Goal: Information Seeking & Learning: Understand process/instructions

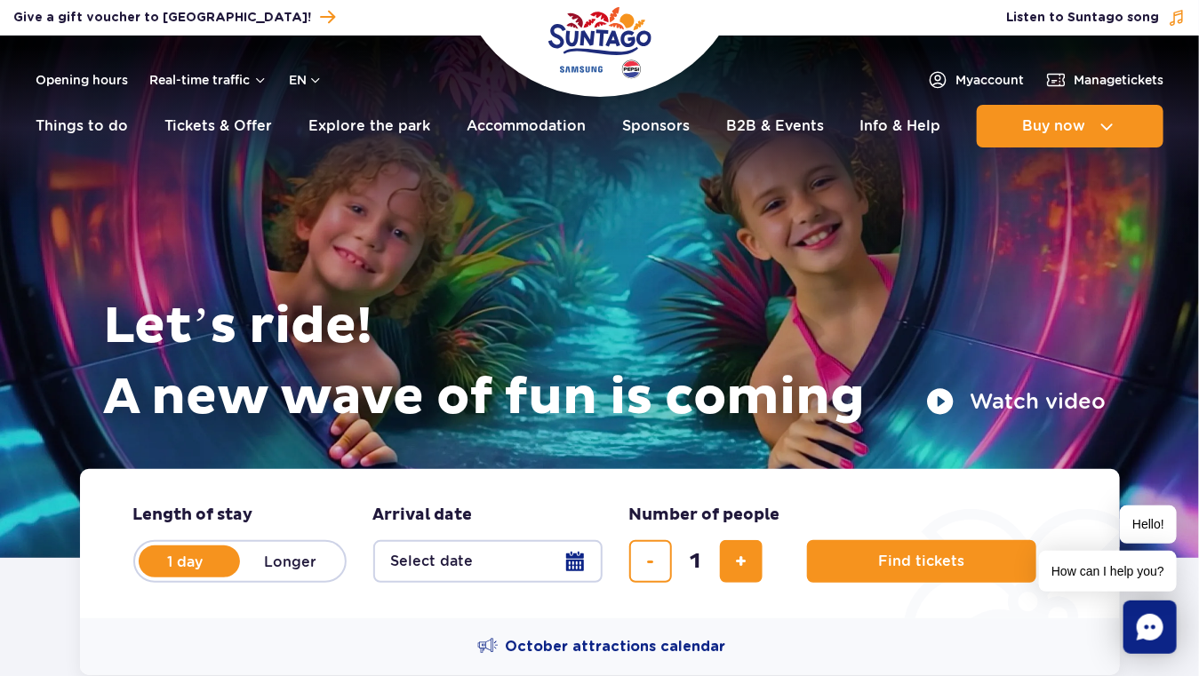
click at [940, 396] on button "Watch video" at bounding box center [1016, 402] width 180 height 28
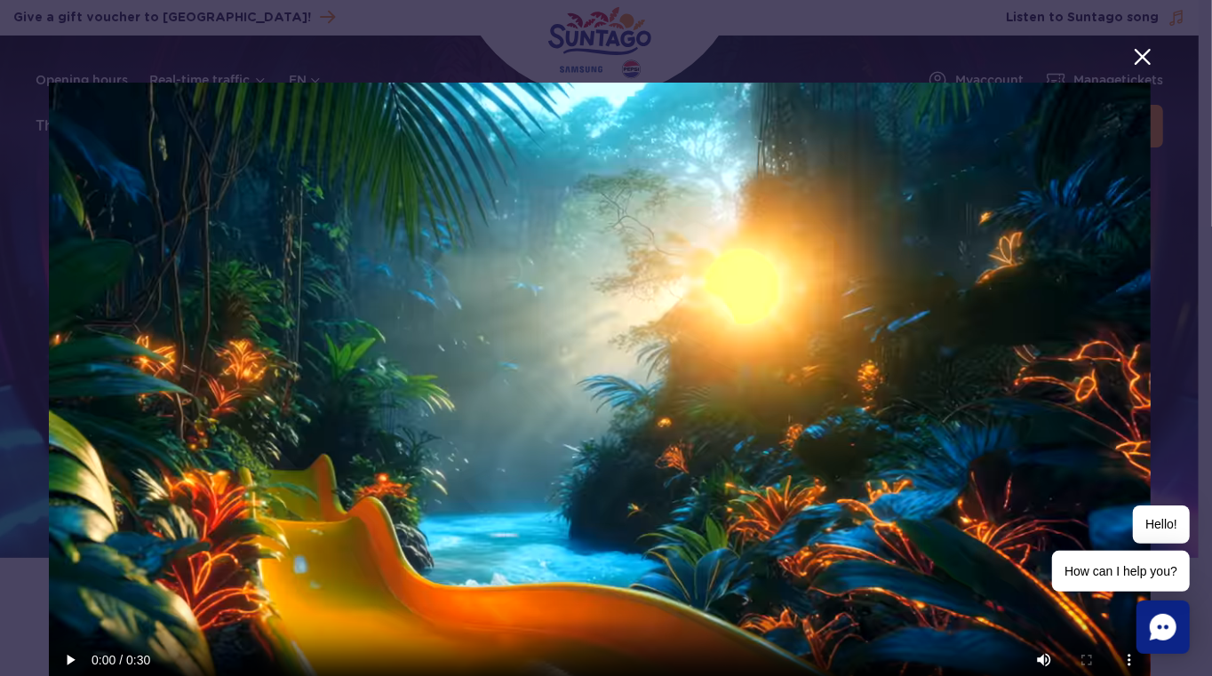
click at [1135, 57] on button "menu.aria_label.close_suntago_spot_modal" at bounding box center [1143, 56] width 23 height 23
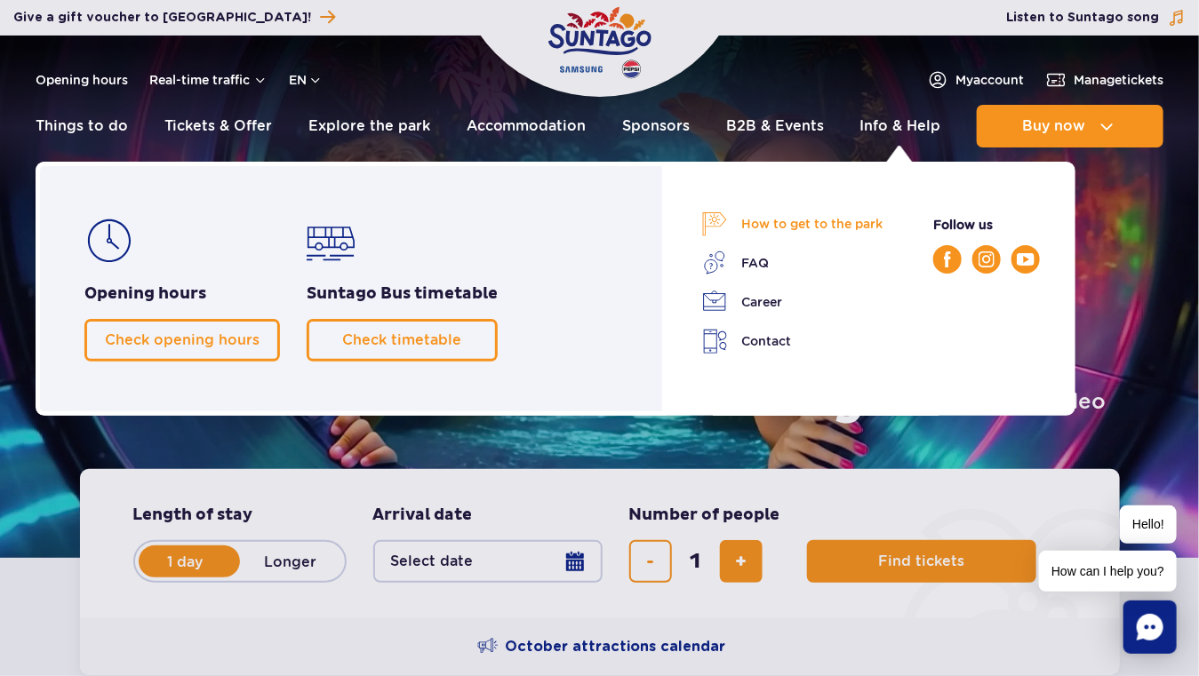
click at [836, 221] on link "How to get to the park" at bounding box center [792, 224] width 180 height 25
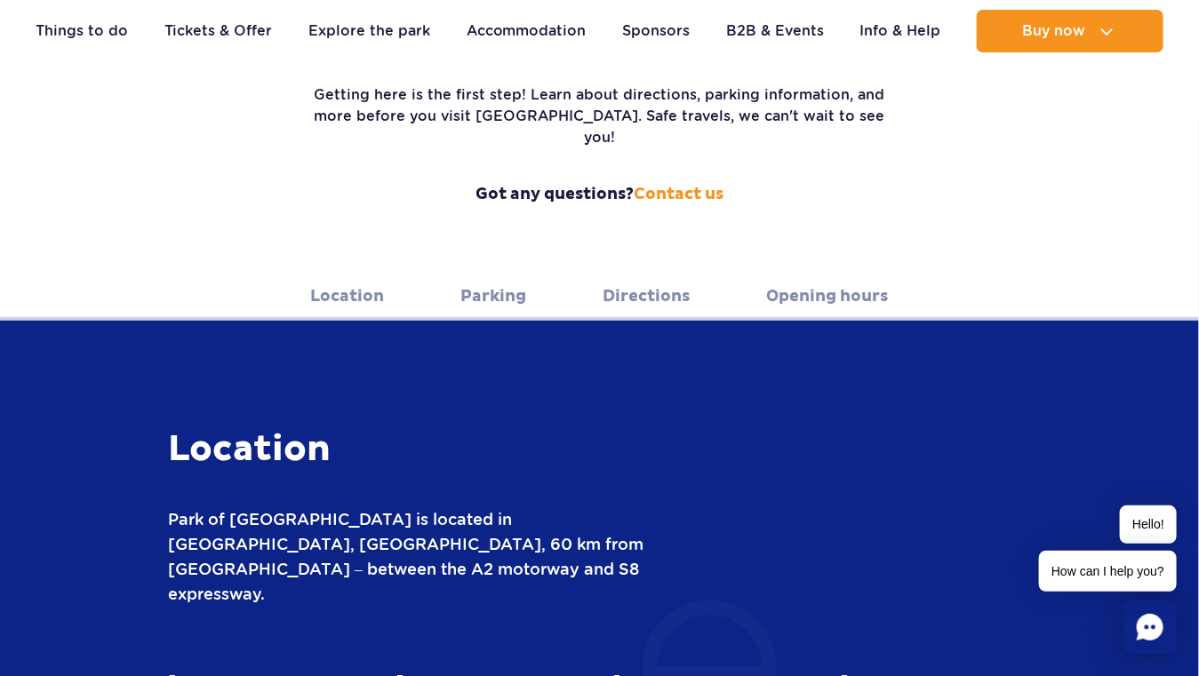
scroll to position [356, 0]
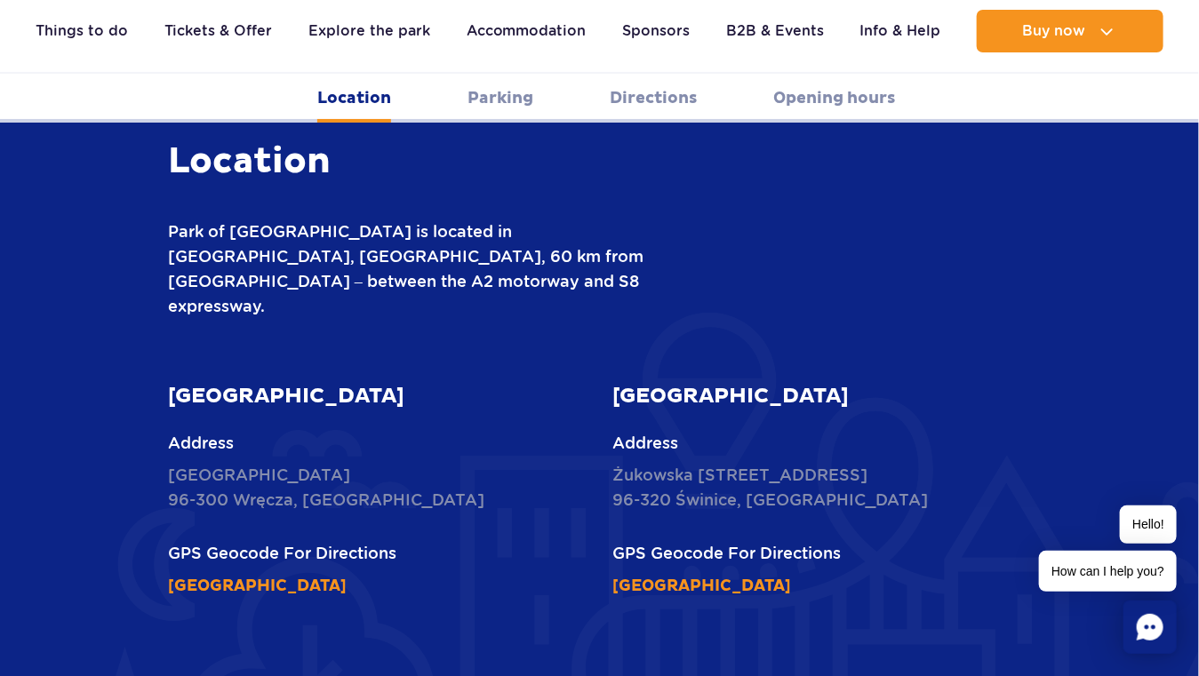
scroll to position [800, 0]
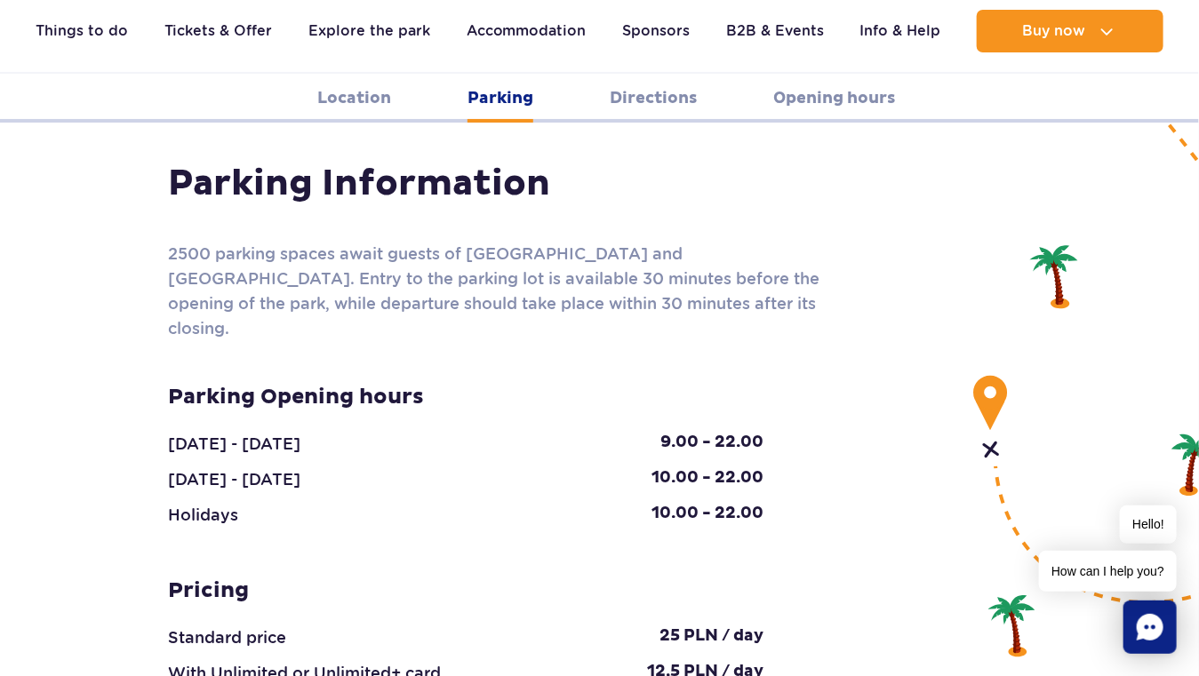
scroll to position [1689, 0]
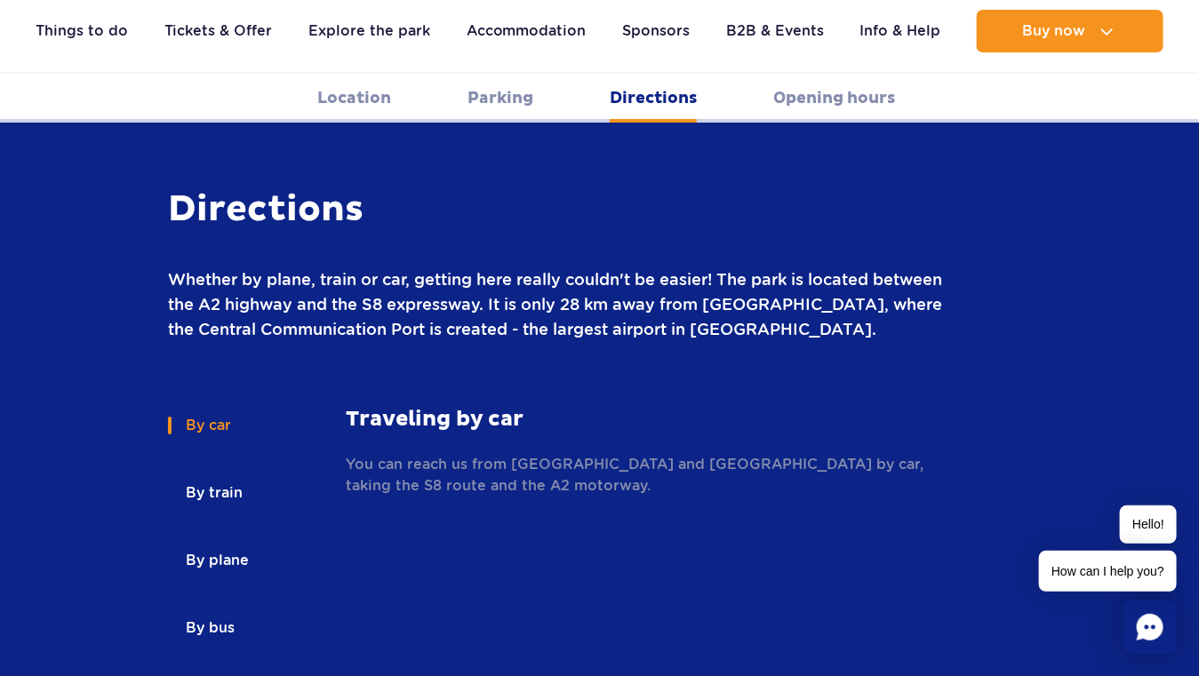
scroll to position [2400, 0]
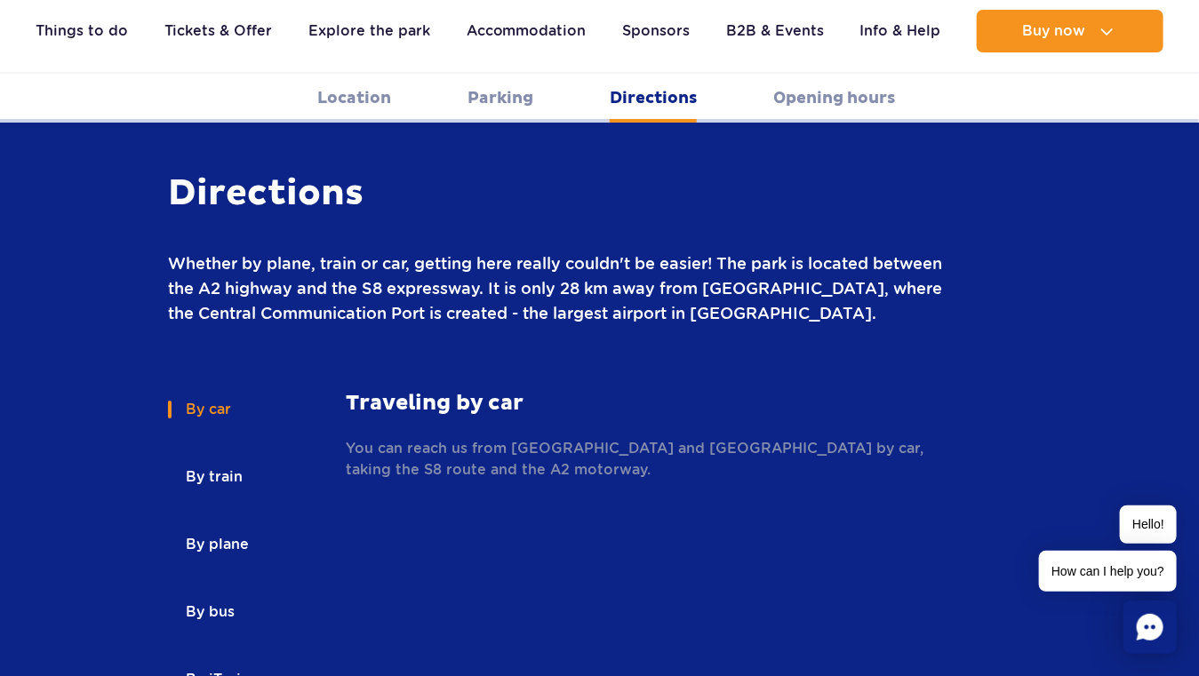
click at [237, 525] on button "By plane" at bounding box center [216, 544] width 96 height 39
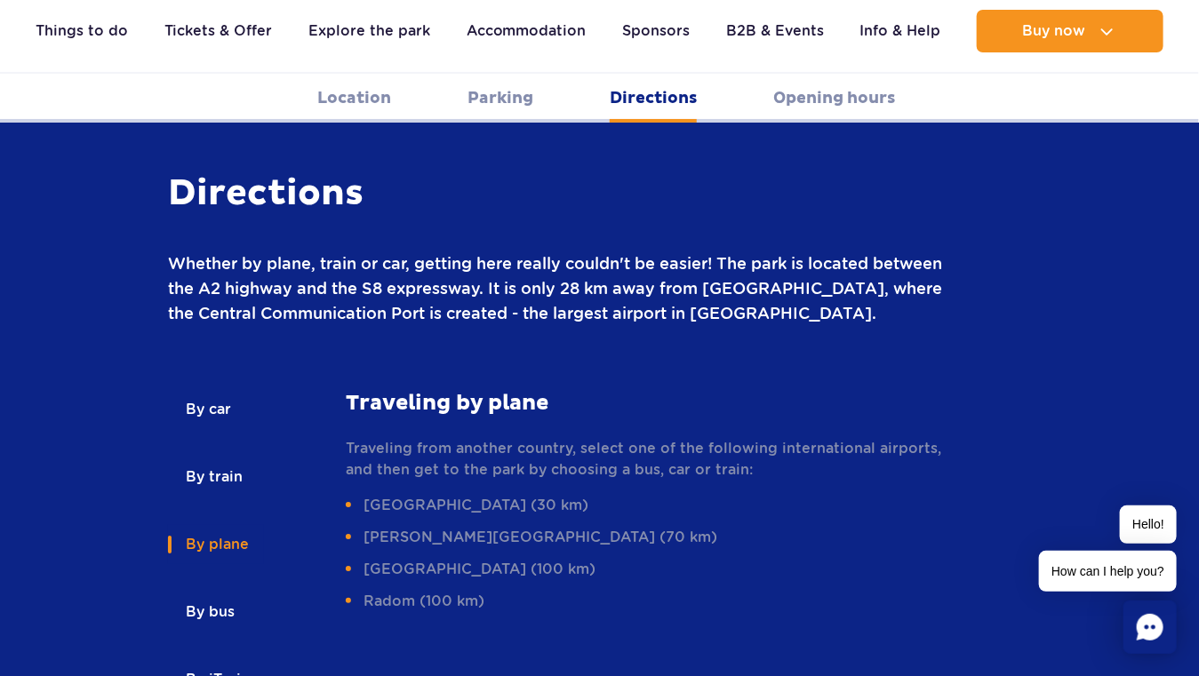
click at [581, 495] on li "Warsaw - Chopin Airport (30 km)" at bounding box center [644, 505] width 596 height 21
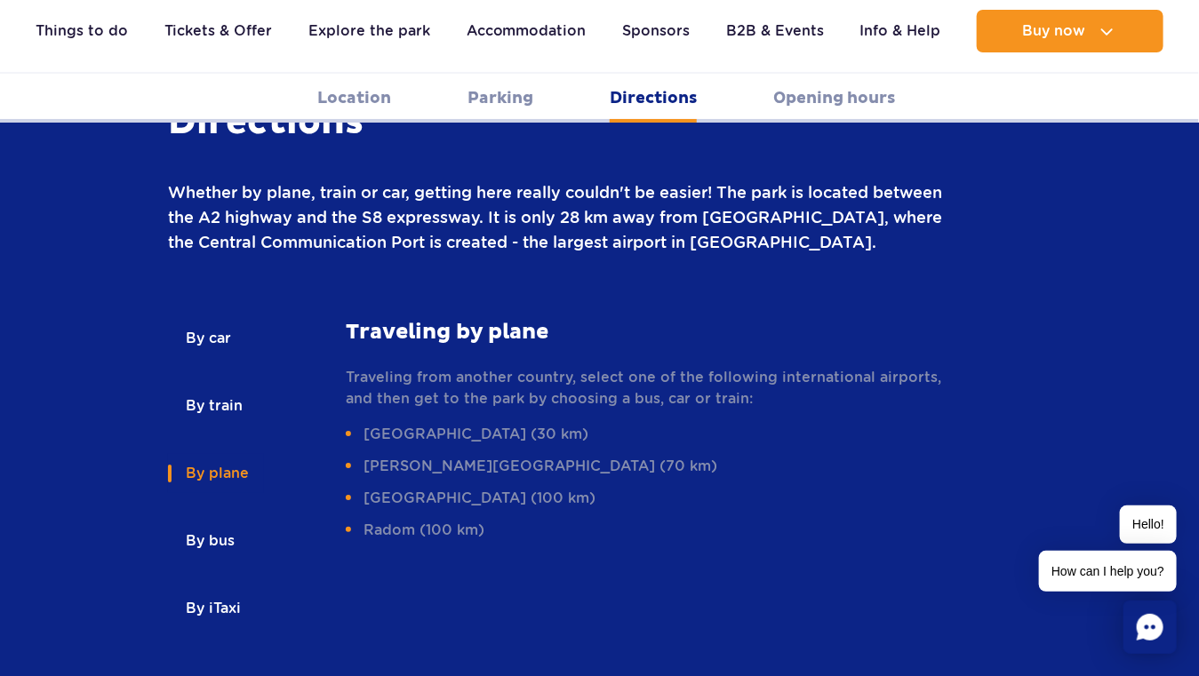
scroll to position [2489, 0]
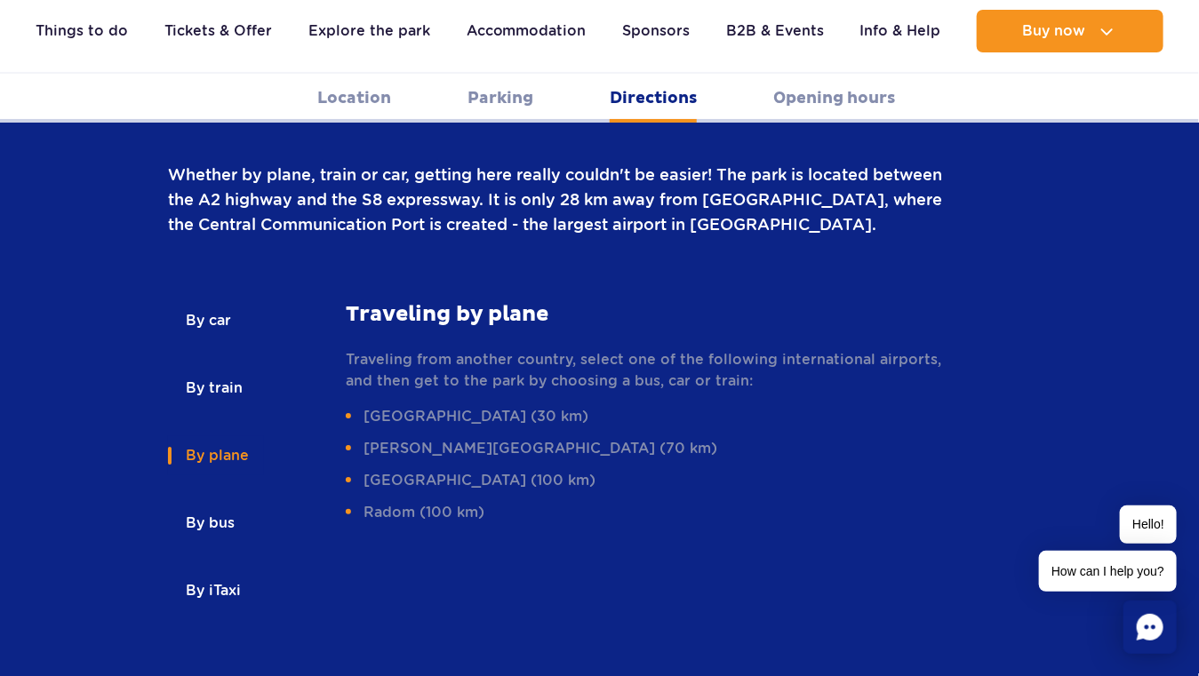
click at [348, 406] on li "Warsaw - Chopin Airport (30 km)" at bounding box center [644, 416] width 596 height 21
click at [388, 406] on li "Warsaw - Chopin Airport (30 km)" at bounding box center [644, 416] width 596 height 21
click at [224, 369] on button "By train" at bounding box center [213, 388] width 90 height 39
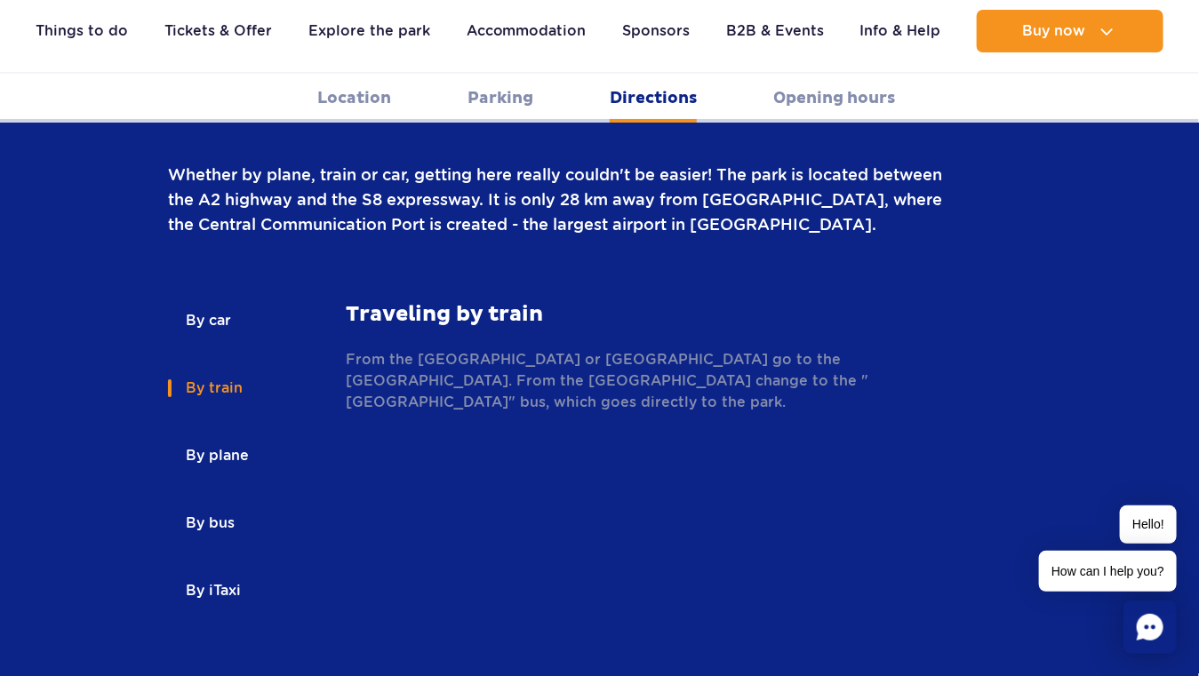
click at [226, 572] on button "By iTaxi" at bounding box center [212, 591] width 88 height 39
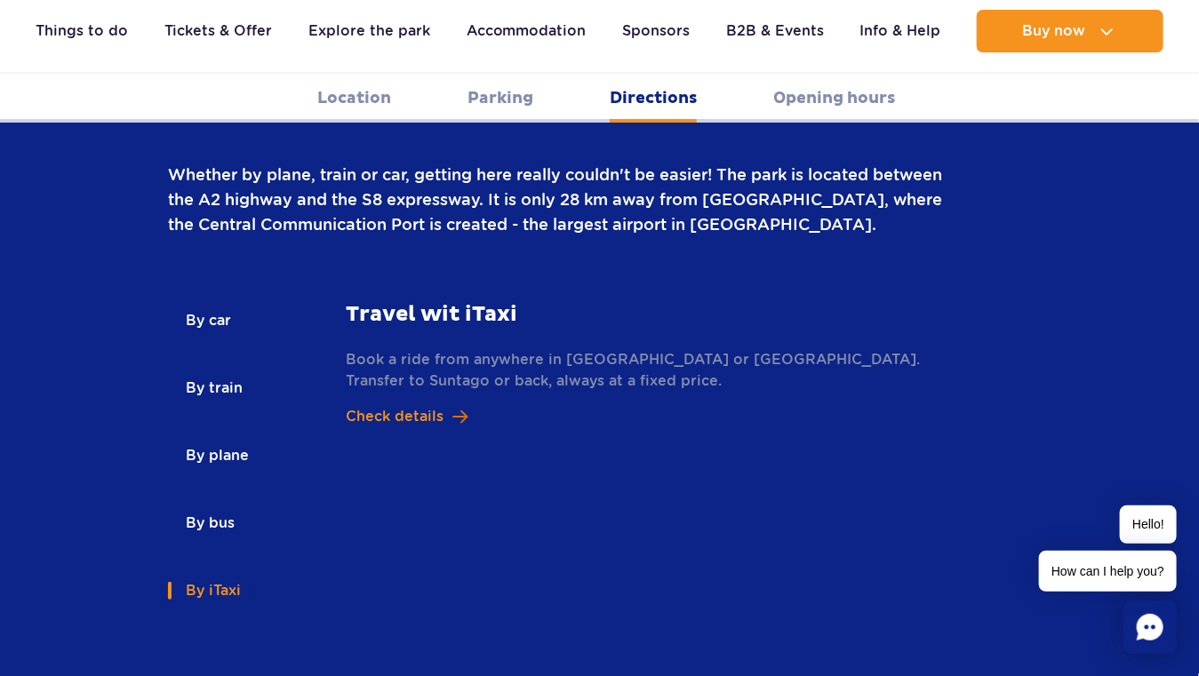
click at [458, 409] on span at bounding box center [459, 417] width 15 height 17
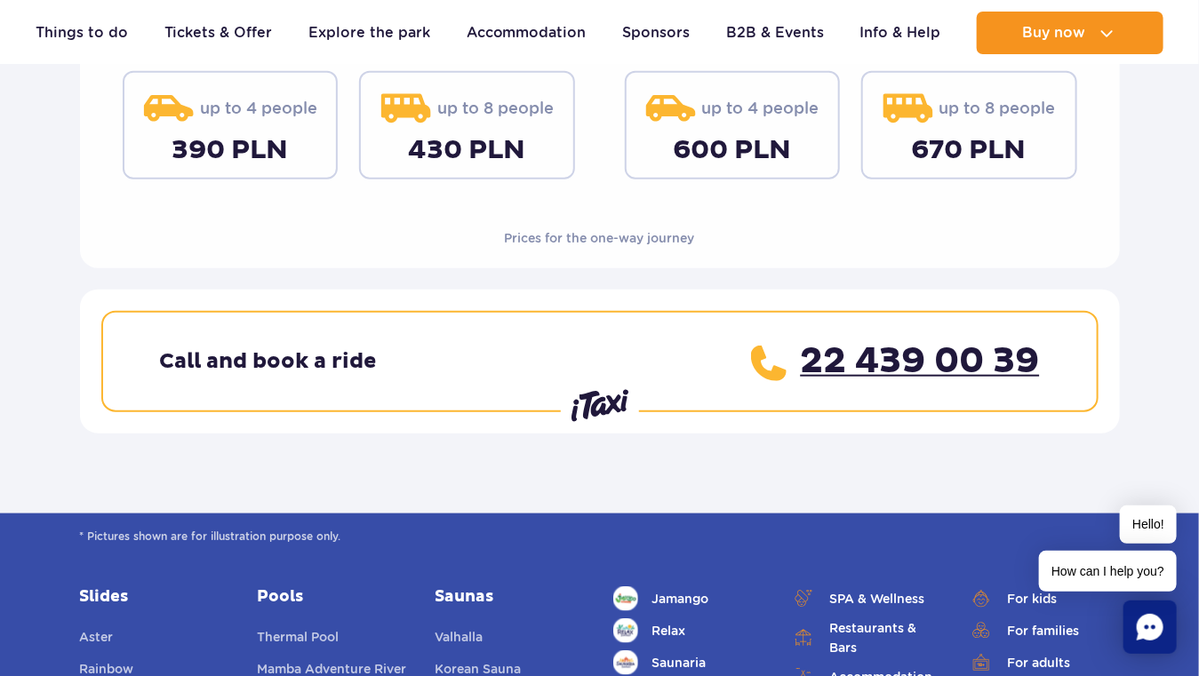
scroll to position [178, 0]
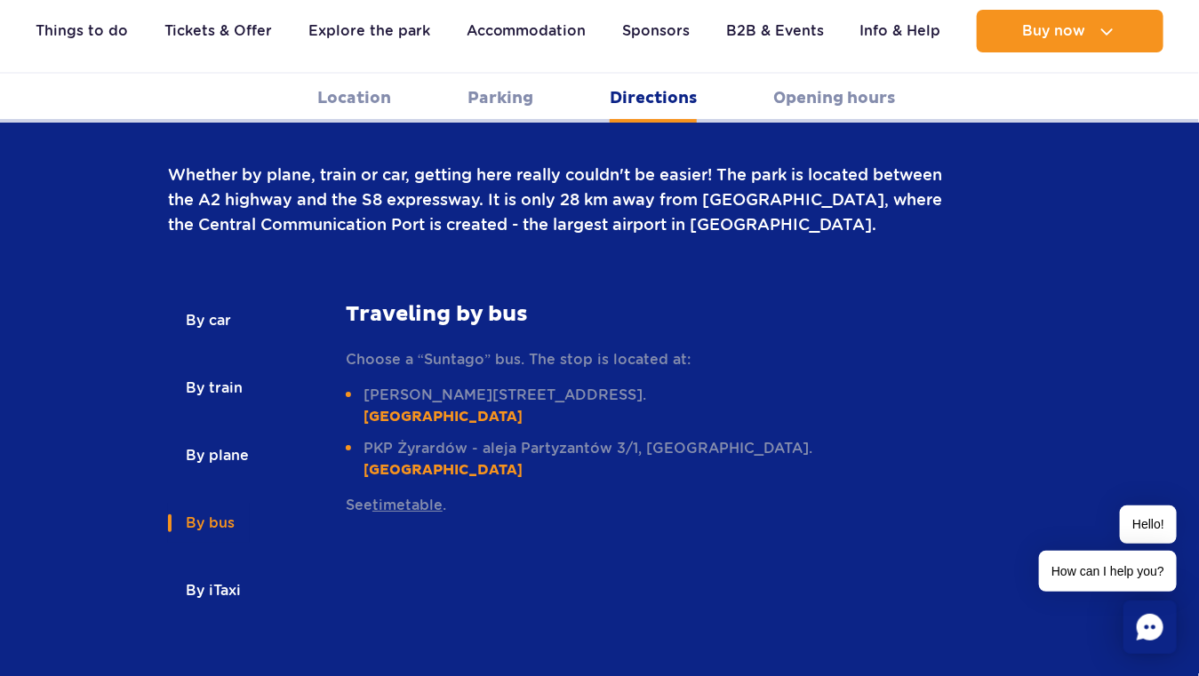
click at [212, 369] on button "By train" at bounding box center [213, 388] width 90 height 39
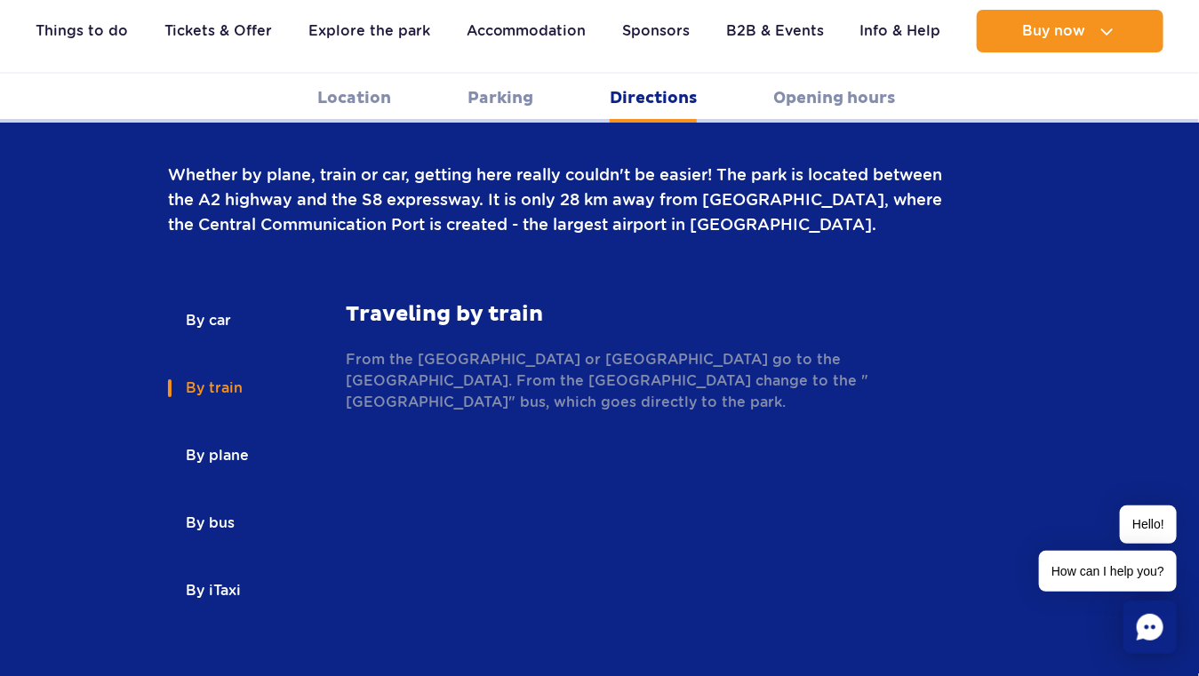
click at [206, 301] on button "By car" at bounding box center [207, 320] width 78 height 39
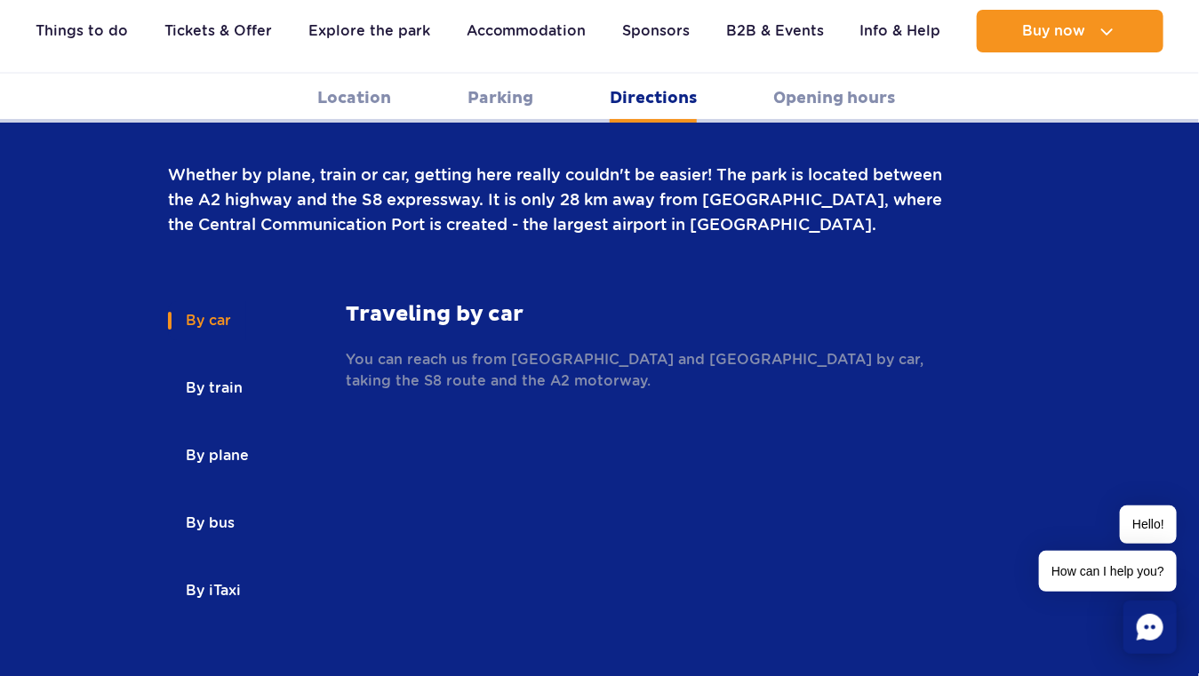
click at [205, 369] on button "By train" at bounding box center [213, 388] width 90 height 39
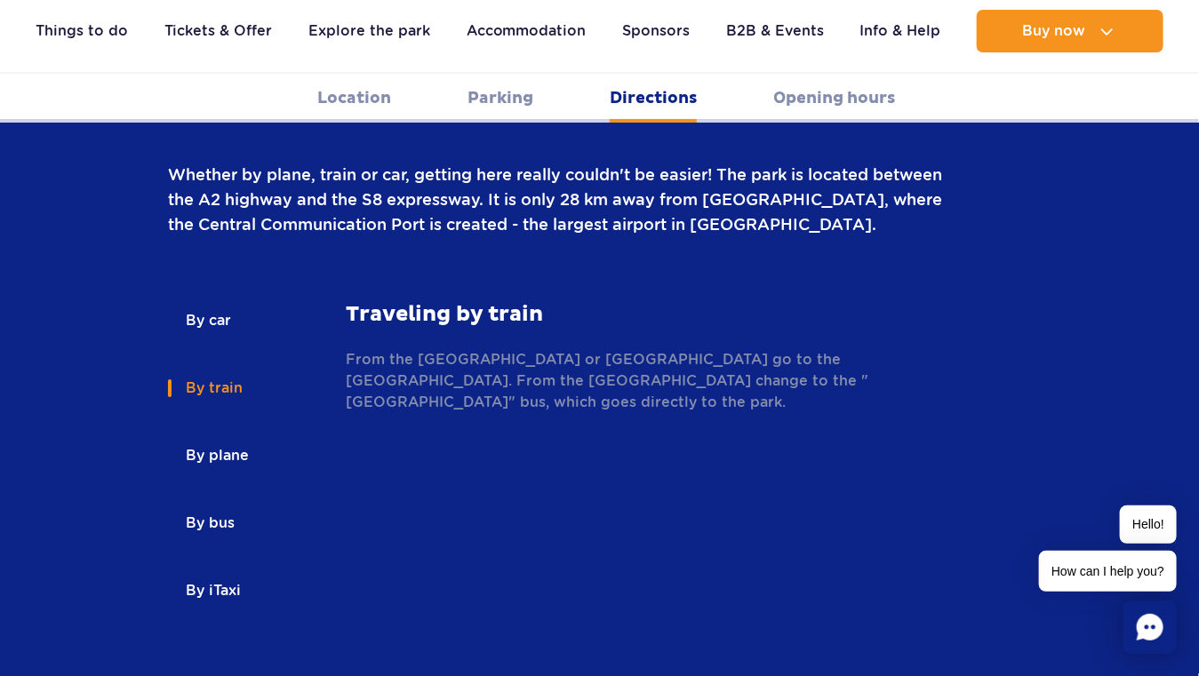
click at [221, 436] on button "By plane" at bounding box center [216, 455] width 96 height 39
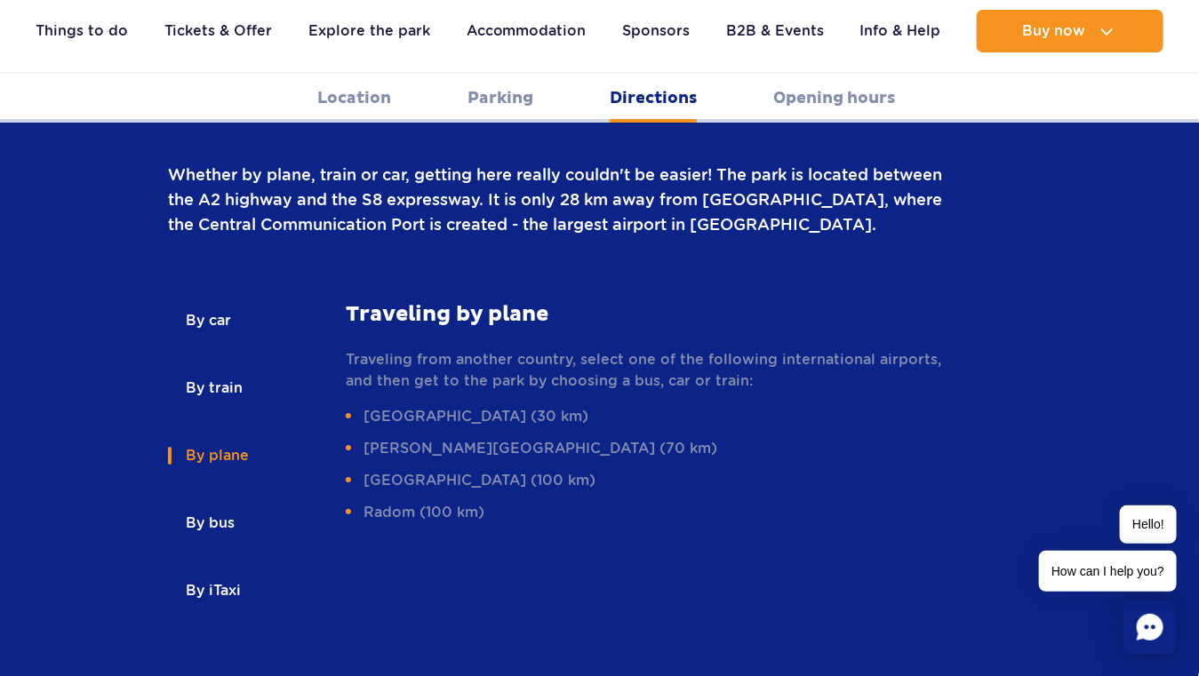
click at [532, 406] on li "Warsaw - Chopin Airport (30 km)" at bounding box center [644, 416] width 596 height 21
click at [221, 504] on button "By bus" at bounding box center [209, 523] width 82 height 39
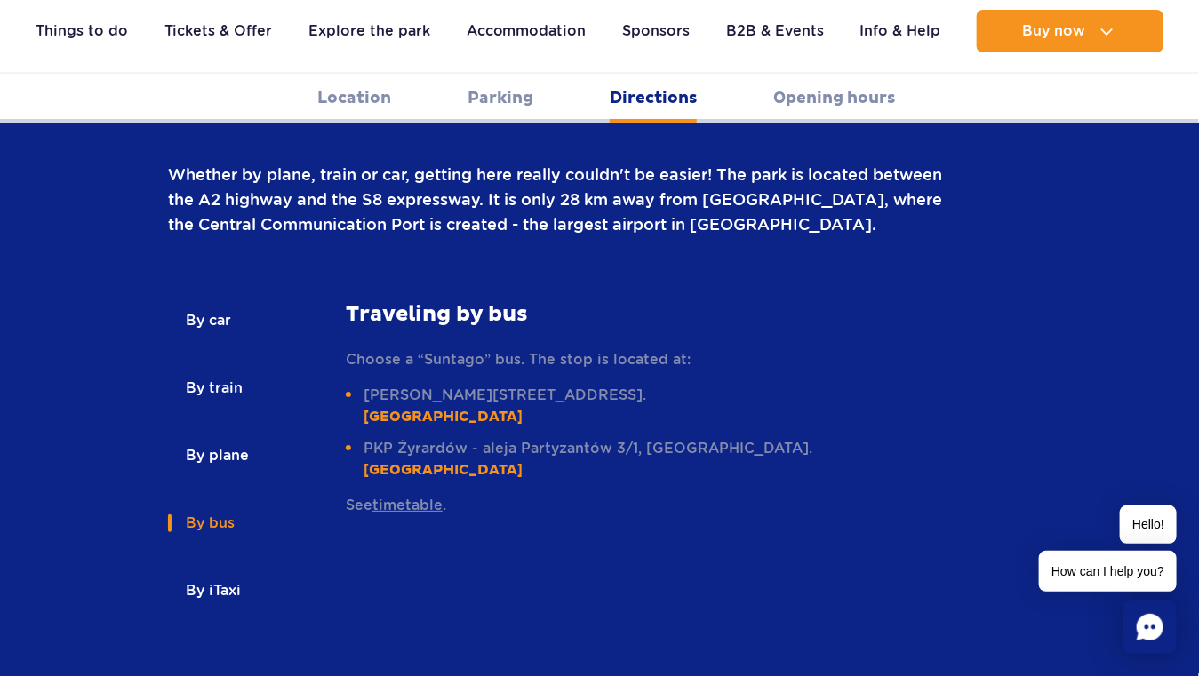
click at [229, 436] on button "By plane" at bounding box center [216, 455] width 96 height 39
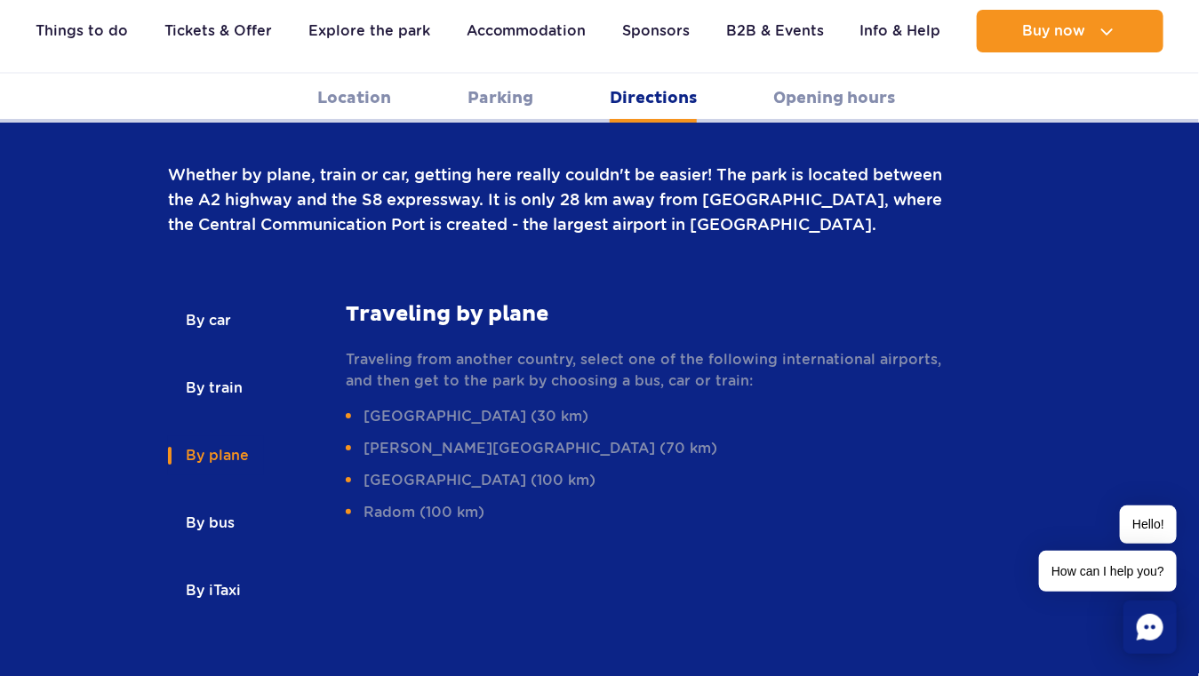
click at [219, 504] on button "By bus" at bounding box center [209, 523] width 82 height 39
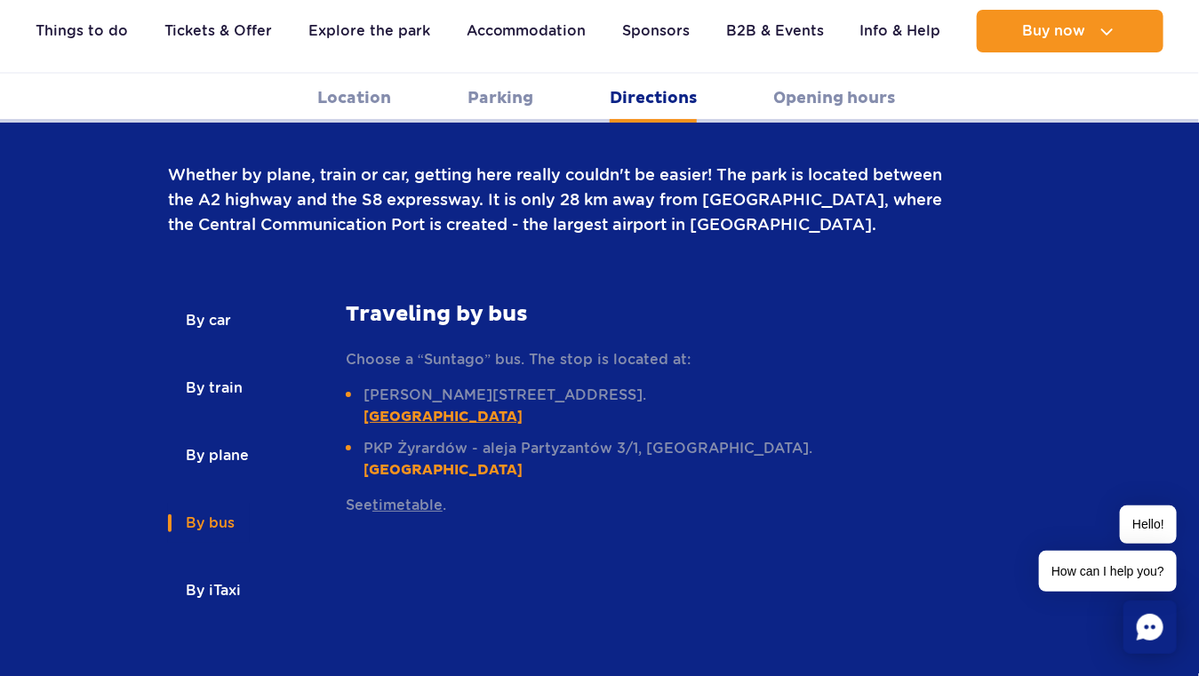
click at [523, 408] on link "52°13'46.34"N, 20°59'51.01"E" at bounding box center [443, 417] width 159 height 18
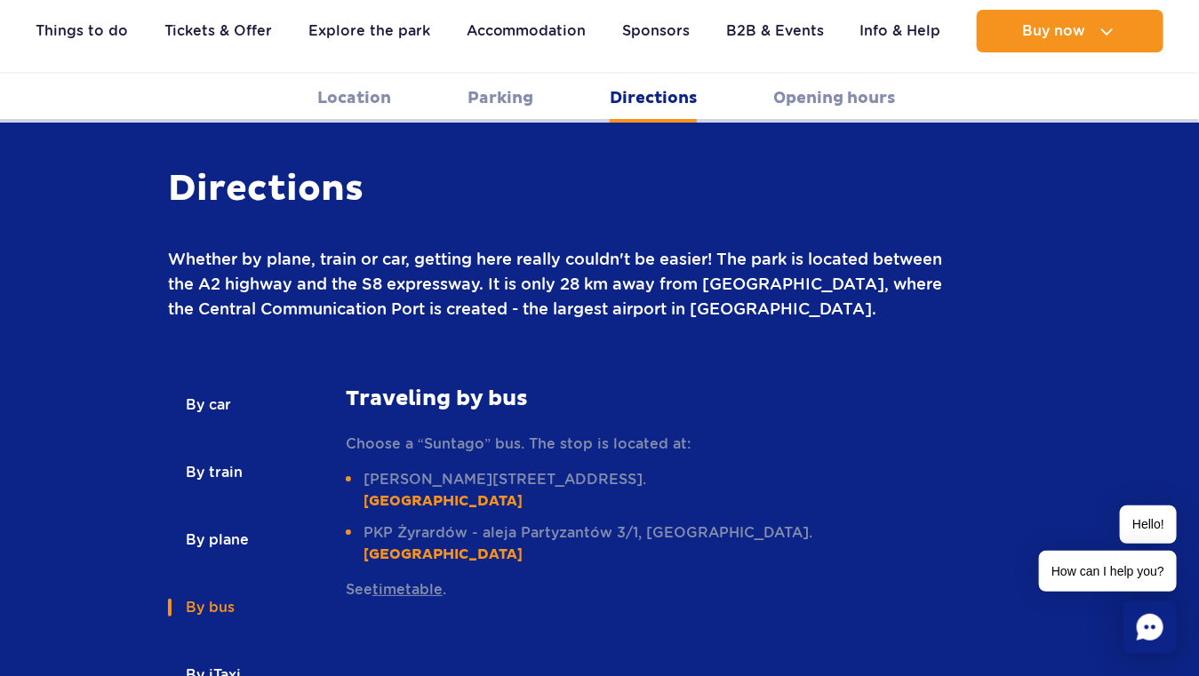
scroll to position [2400, 0]
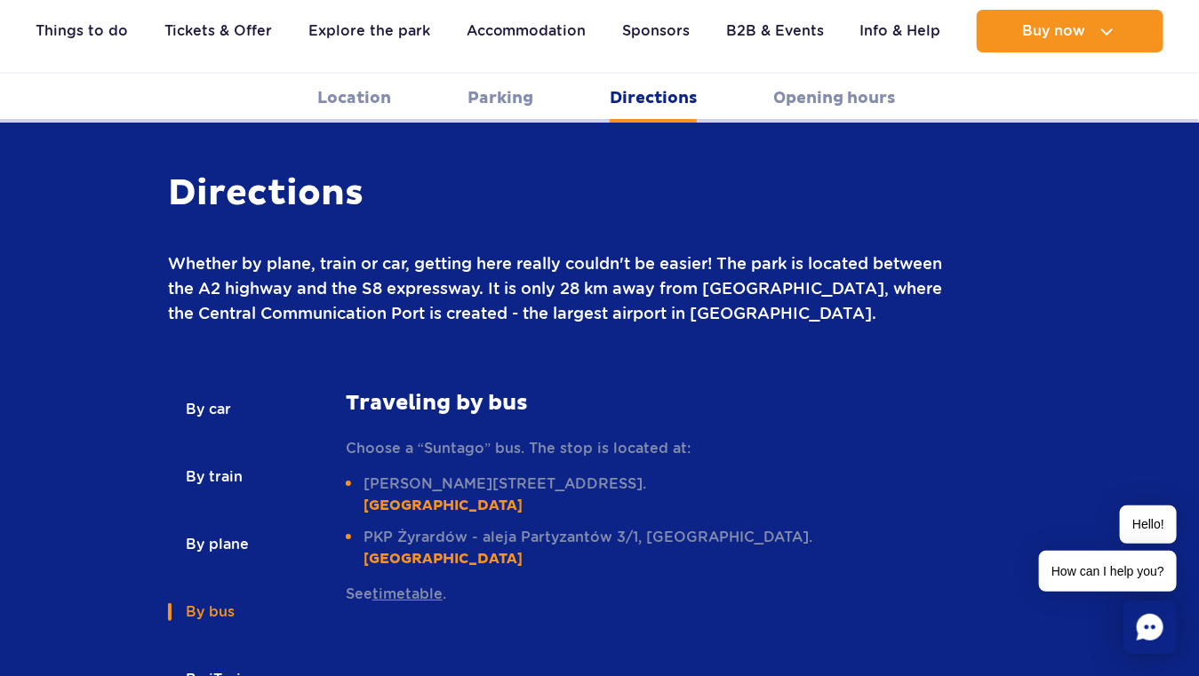
click at [225, 458] on button "By train" at bounding box center [213, 477] width 90 height 39
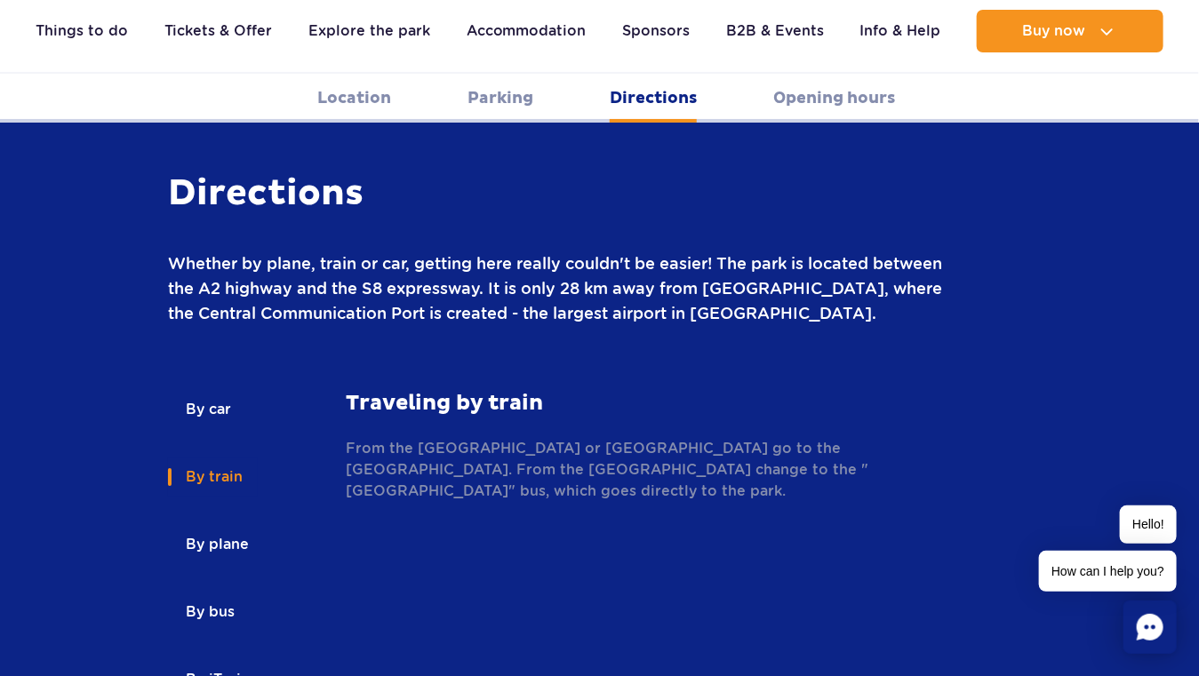
click at [221, 525] on button "By plane" at bounding box center [216, 544] width 96 height 39
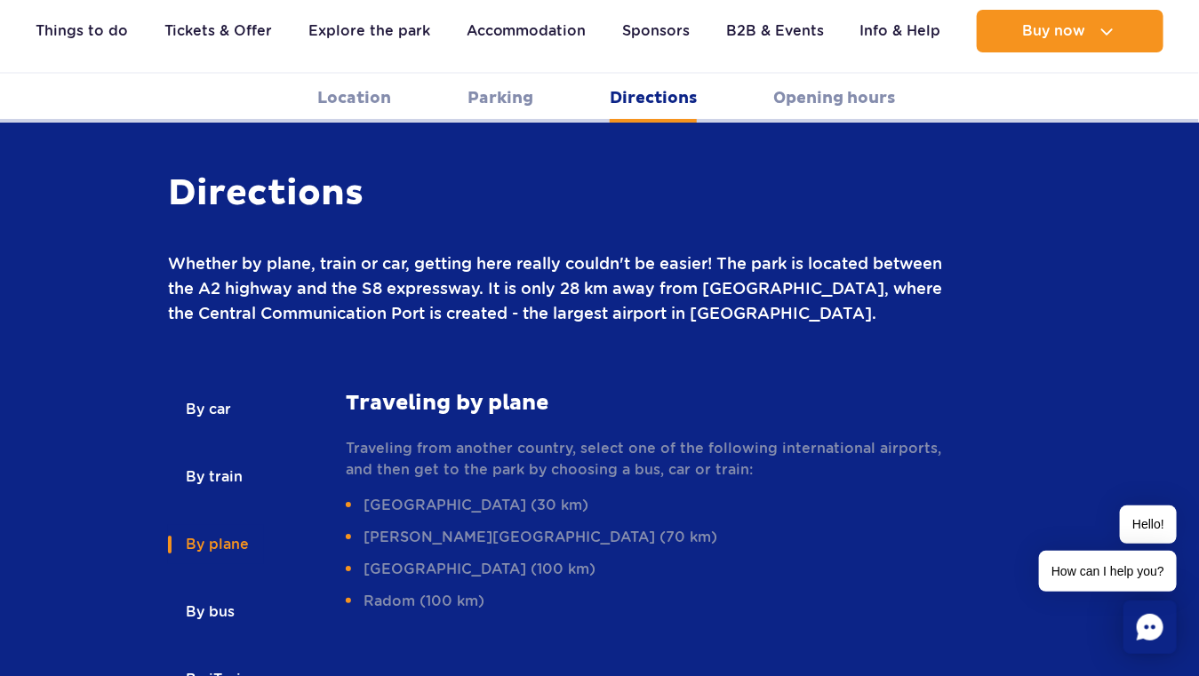
scroll to position [2311, 0]
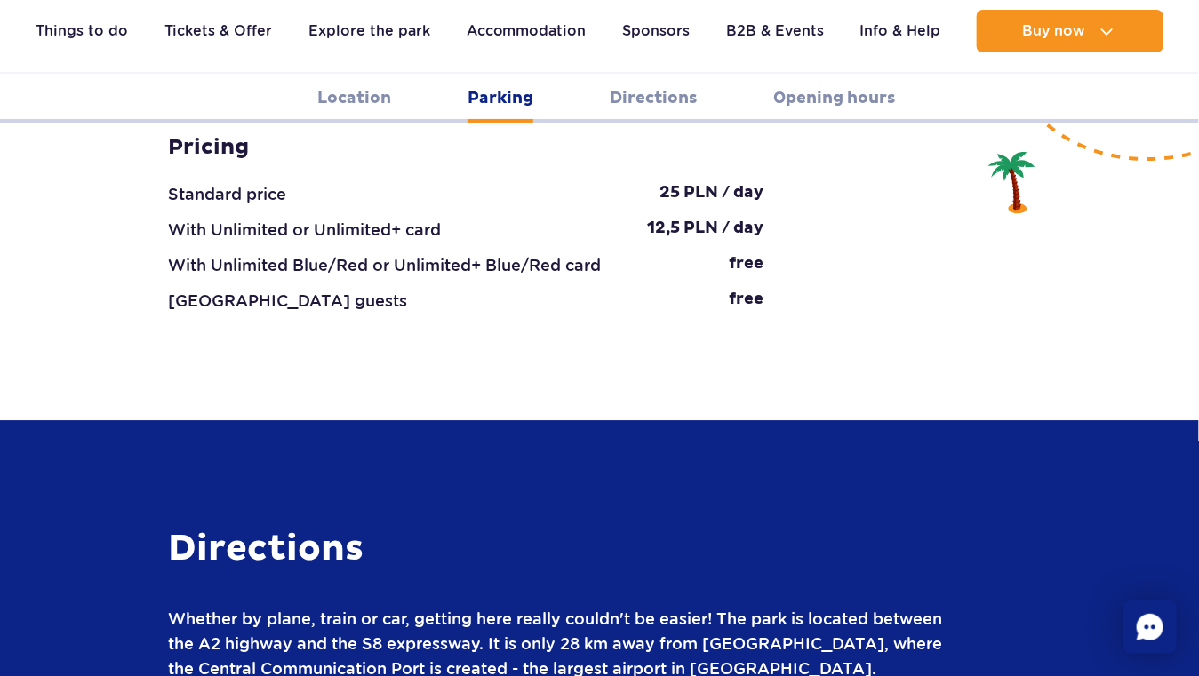
scroll to position [1867, 0]
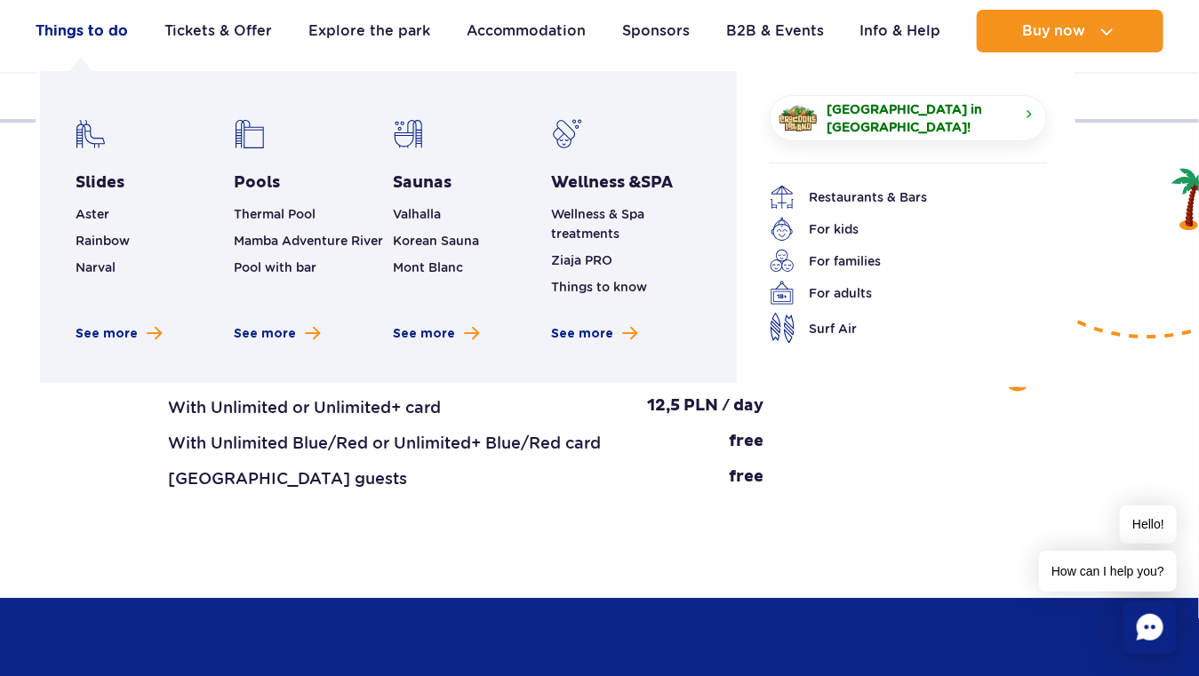
click at [116, 28] on link "Things to do" at bounding box center [82, 31] width 92 height 43
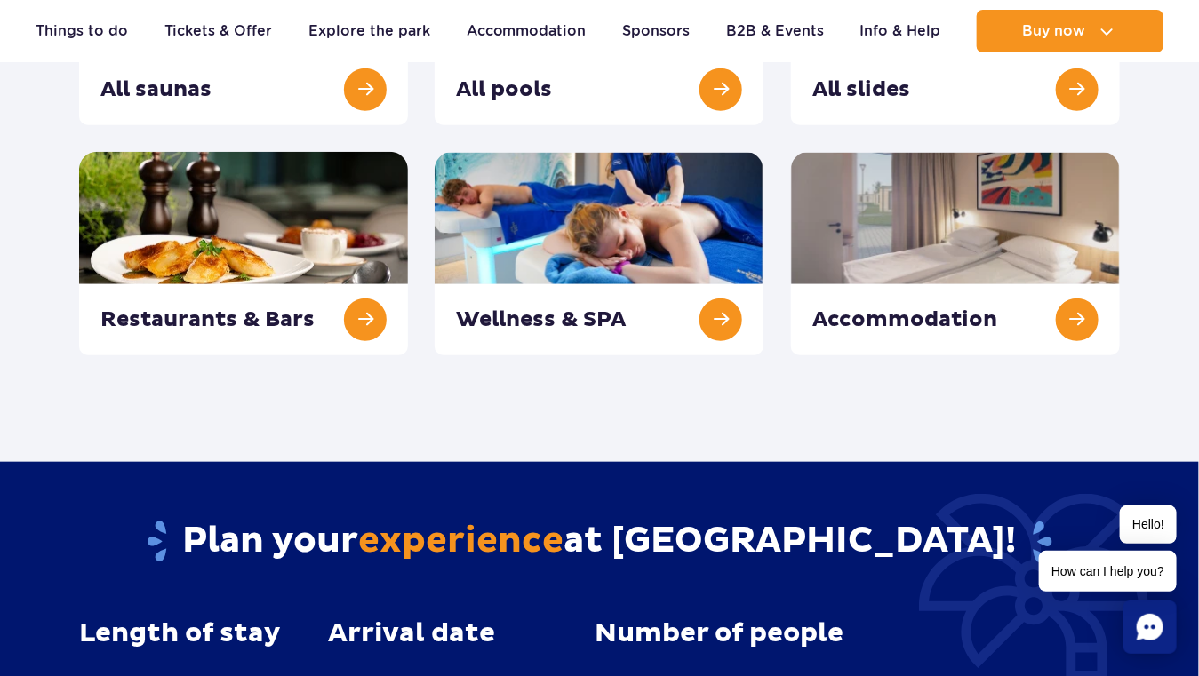
scroll to position [267, 0]
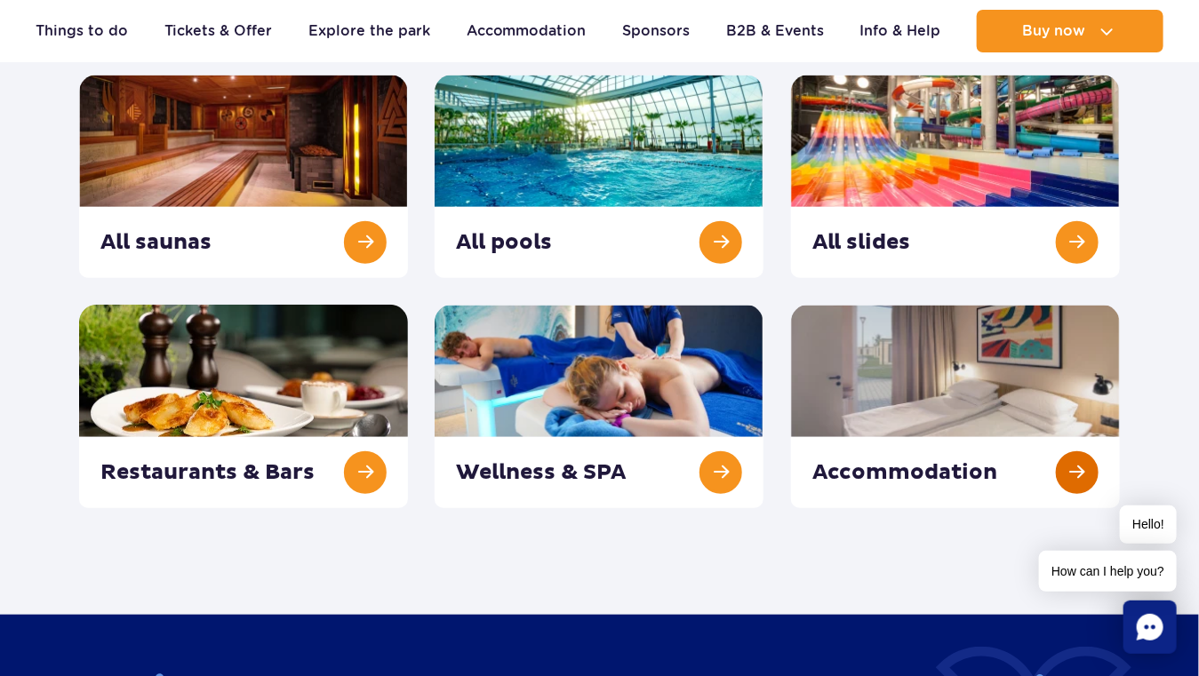
click at [975, 478] on link at bounding box center [955, 407] width 329 height 204
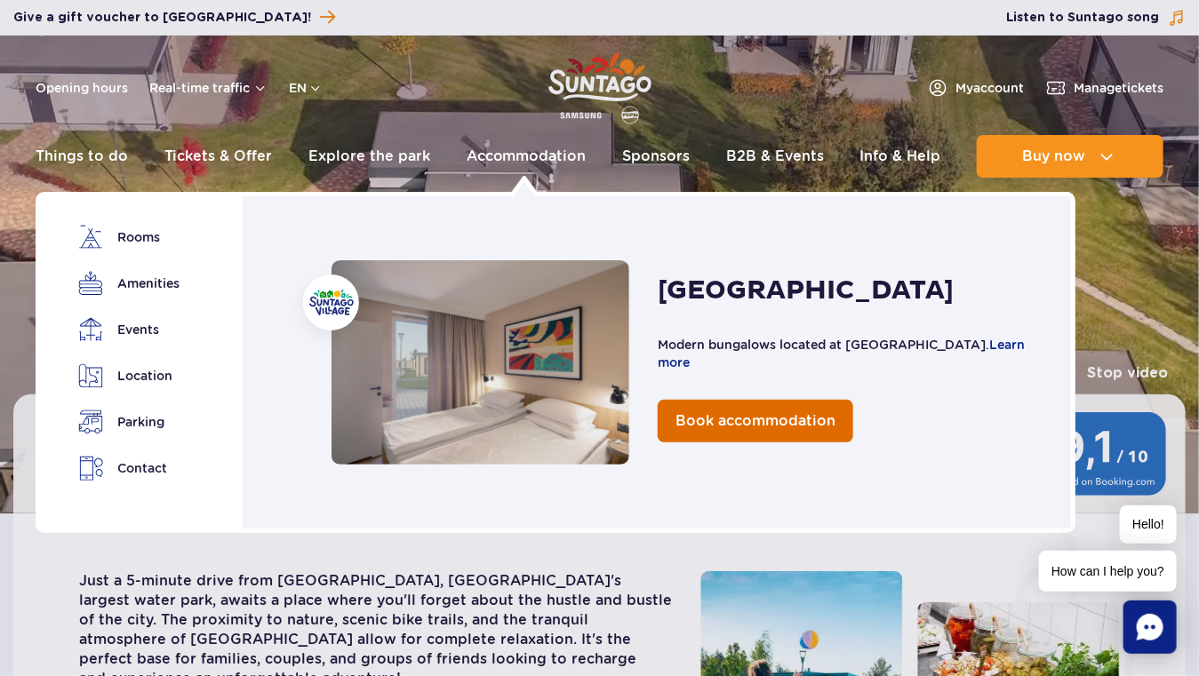
click at [744, 423] on span "Book accommodation" at bounding box center [756, 420] width 160 height 17
